Goal: Check status: Check status

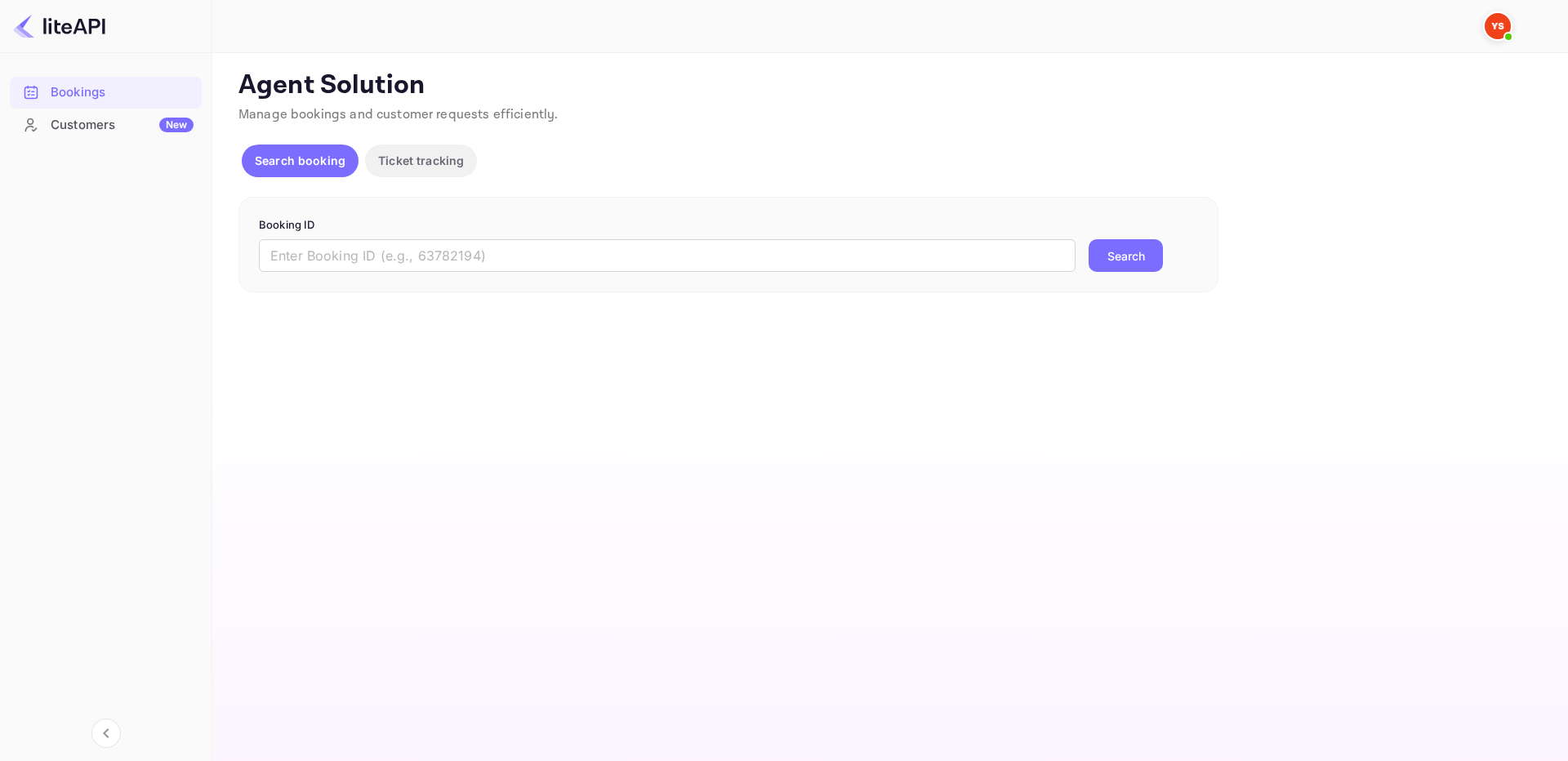
click at [1005, 285] on div "Booking ID ​ Search" at bounding box center [728, 245] width 980 height 96
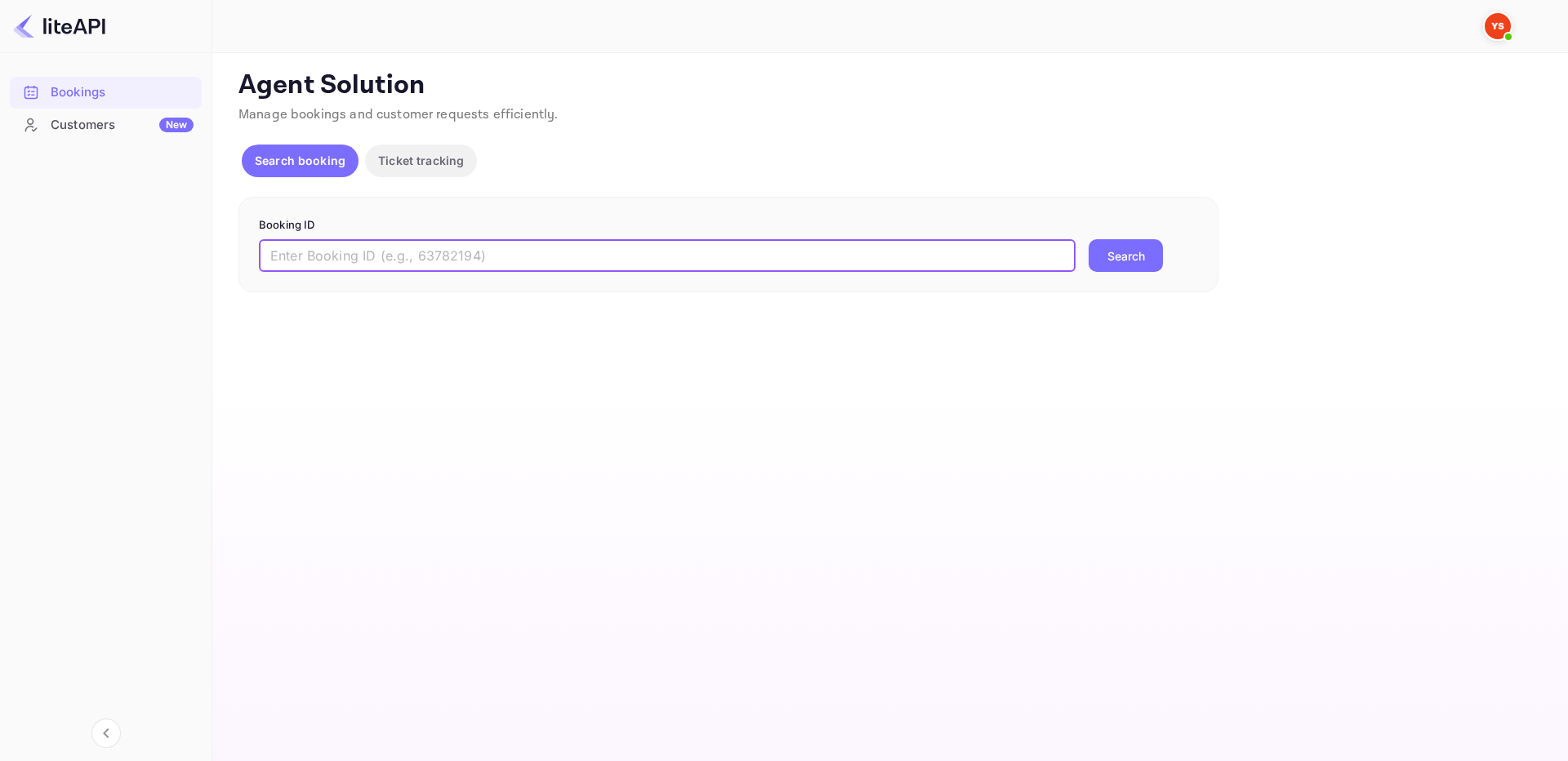
click at [1003, 271] on input "text" at bounding box center [667, 255] width 816 height 32
paste input "9244780"
type input "9244780"
click at [1112, 247] on button "Search" at bounding box center [1126, 255] width 74 height 32
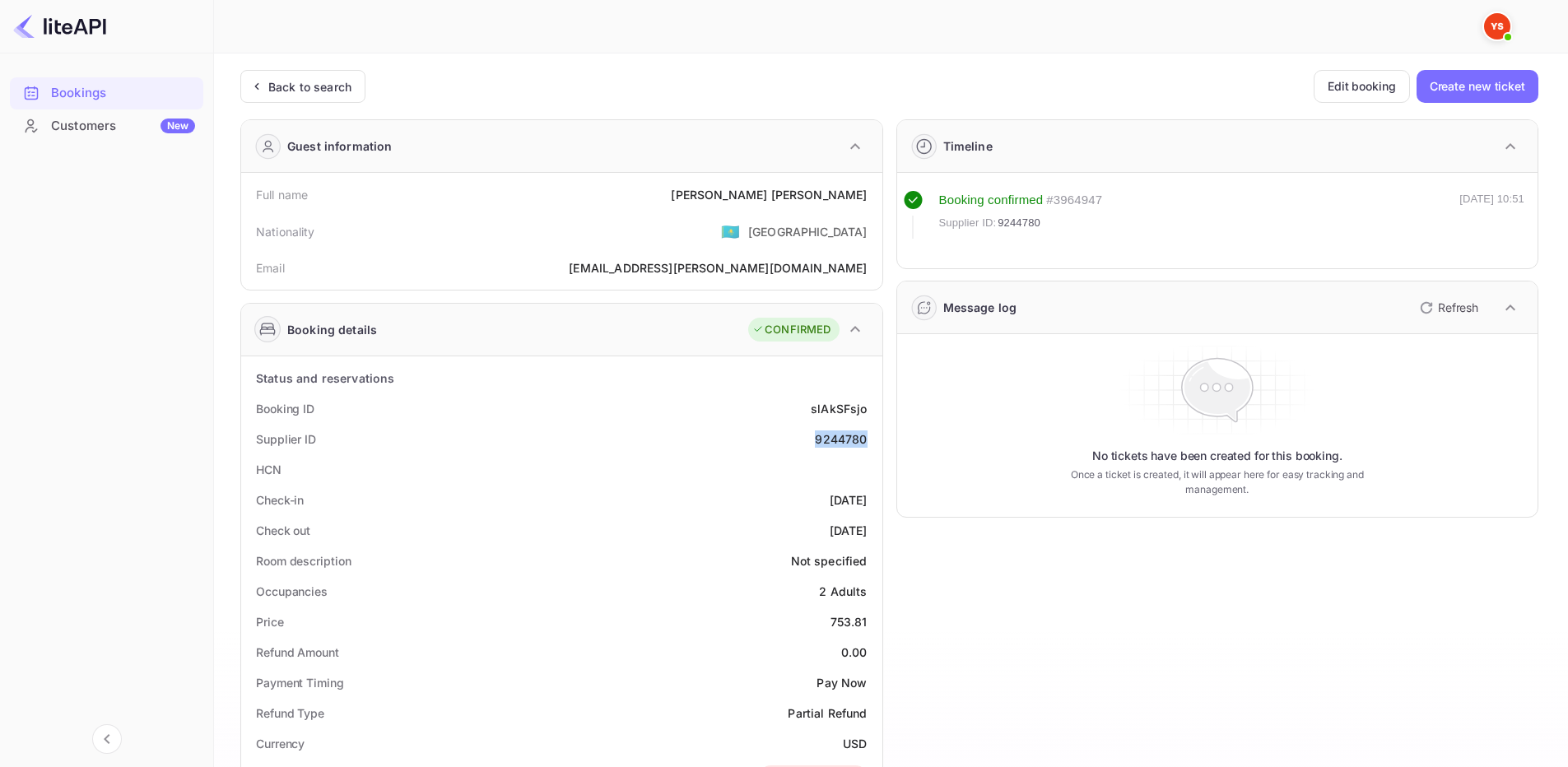
drag, startPoint x: 833, startPoint y: 438, endPoint x: 869, endPoint y: 439, distance: 36.0
click at [869, 439] on div "Supplier ID 9244780" at bounding box center [562, 439] width 628 height 30
copy div "9244780"
drag, startPoint x: 776, startPoint y: 192, endPoint x: 873, endPoint y: 196, distance: 97.1
click at [873, 197] on div "Full name [PERSON_NAME]" at bounding box center [562, 194] width 628 height 30
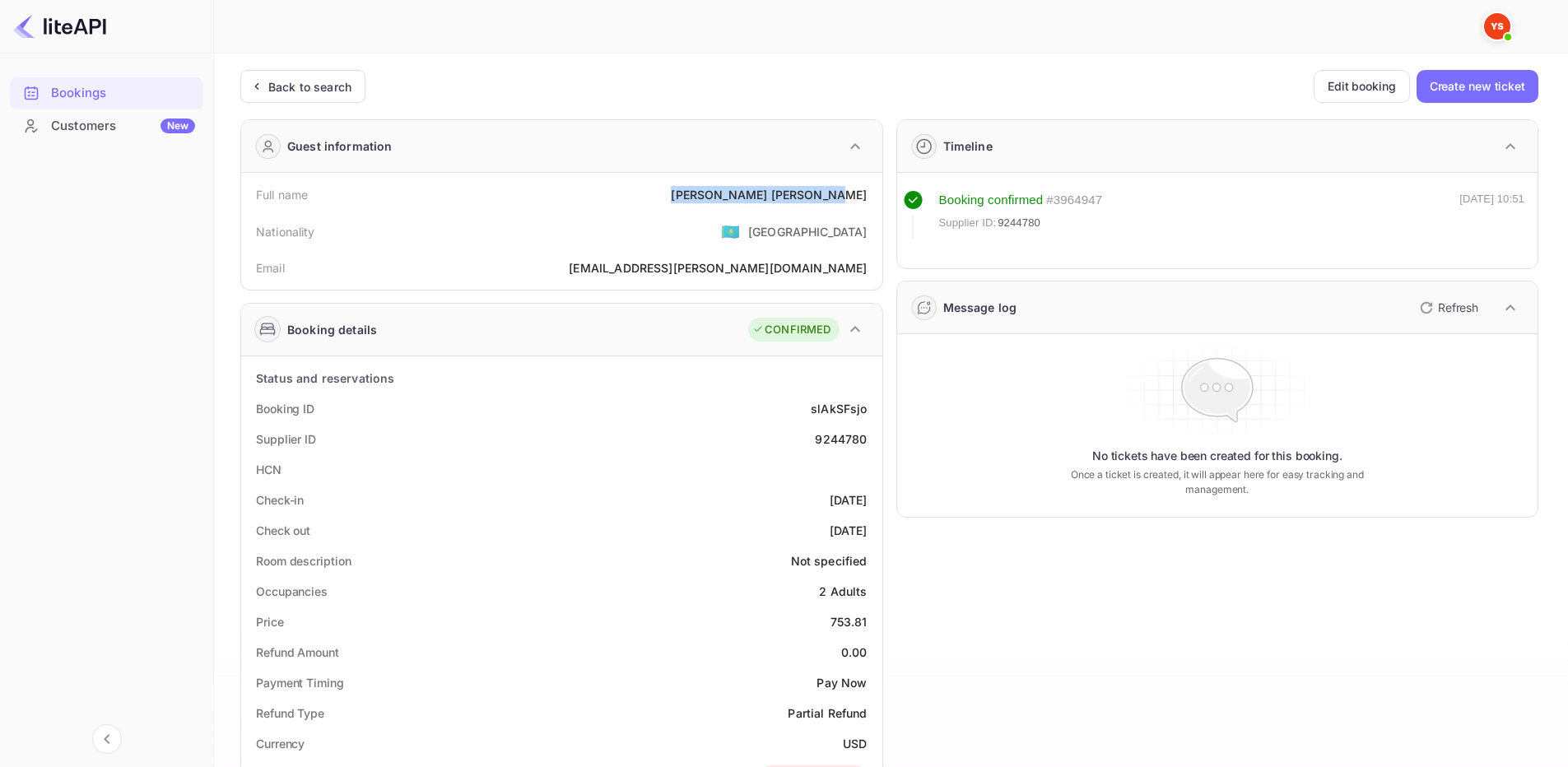
copy div "[PERSON_NAME]"
drag, startPoint x: 831, startPoint y: 622, endPoint x: 881, endPoint y: 619, distance: 50.1
copy div "753.81"
